Goal: Information Seeking & Learning: Learn about a topic

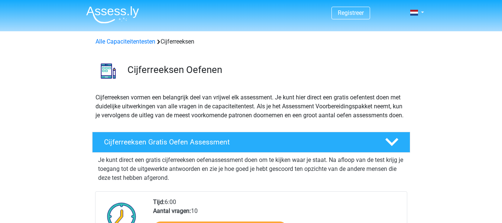
scroll to position [16, 0]
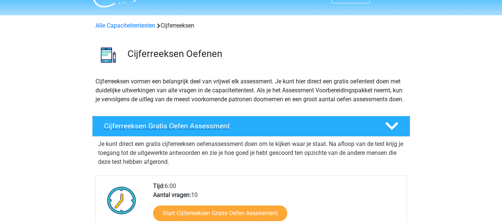
click at [143, 130] on h4 "Cijferreeksen Gratis Oefen Assessment" at bounding box center [238, 126] width 269 height 9
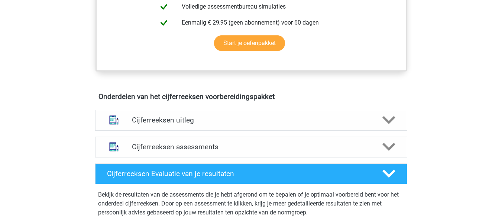
scroll to position [258, 0]
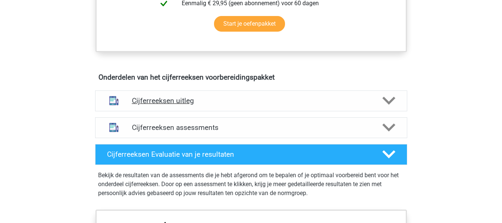
click at [157, 111] on div "Cijferreeksen uitleg" at bounding box center [251, 100] width 312 height 21
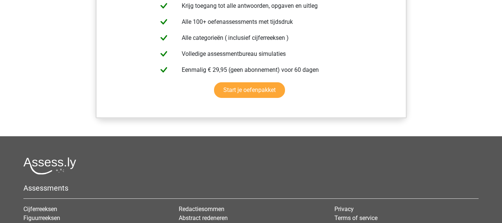
scroll to position [657, 0]
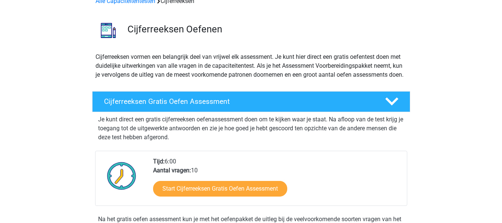
scroll to position [44, 0]
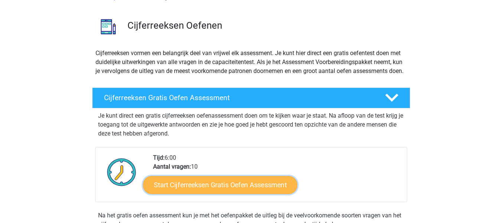
click at [214, 192] on link "Start Cijferreeksen Gratis Oefen Assessment" at bounding box center [220, 185] width 154 height 18
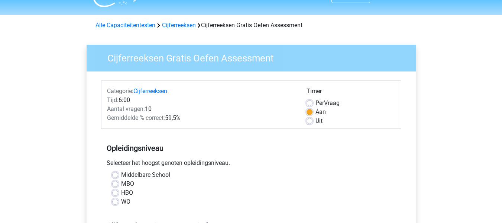
scroll to position [17, 0]
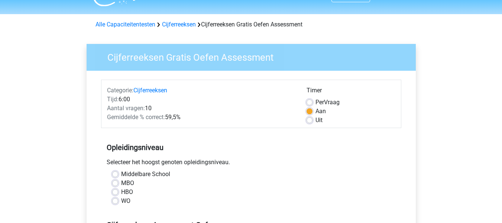
click at [121, 173] on label "Middelbare School" at bounding box center [145, 174] width 49 height 9
click at [113, 173] on input "Middelbare School" at bounding box center [115, 173] width 6 height 7
radio input "true"
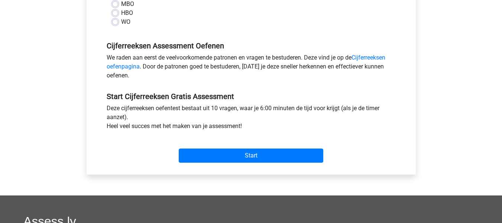
scroll to position [196, 0]
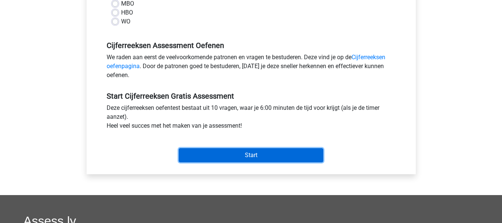
click at [194, 151] on input "Start" at bounding box center [251, 155] width 145 height 14
